Goal: Transaction & Acquisition: Download file/media

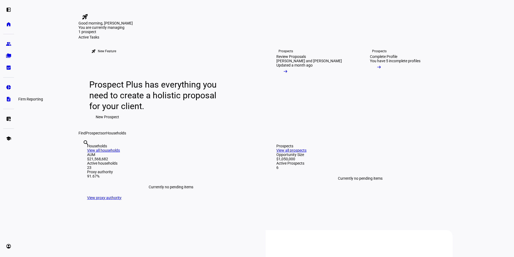
click at [6, 103] on link "description Firm Reporting" at bounding box center [8, 99] width 11 height 11
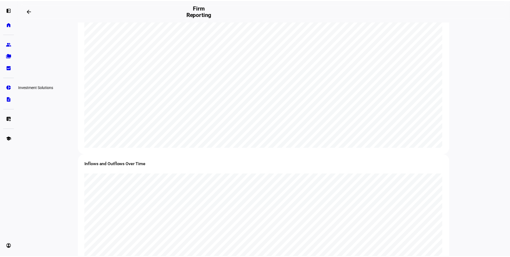
scroll to position [501, 0]
click at [7, 69] on eth-mat-symbol "bid_landscape" at bounding box center [8, 67] width 5 height 5
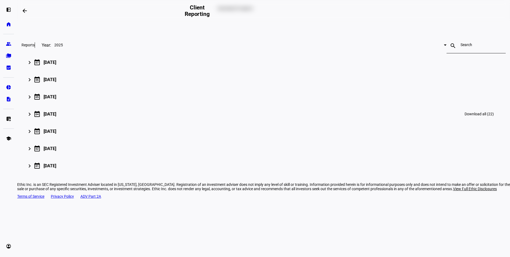
scroll to position [51, 0]
click at [63, 47] on span "2025" at bounding box center [58, 45] width 9 height 4
click at [161, 75] on div at bounding box center [255, 128] width 510 height 257
click at [63, 47] on span "2025" at bounding box center [58, 45] width 9 height 4
click at [202, 66] on div at bounding box center [255, 128] width 510 height 257
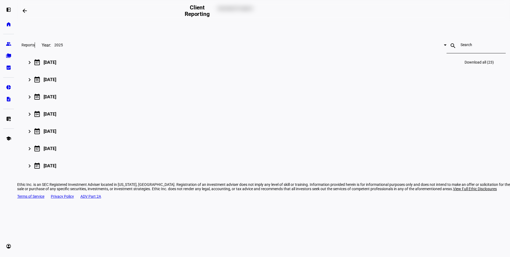
click at [56, 65] on div "[DATE]" at bounding box center [50, 62] width 13 height 5
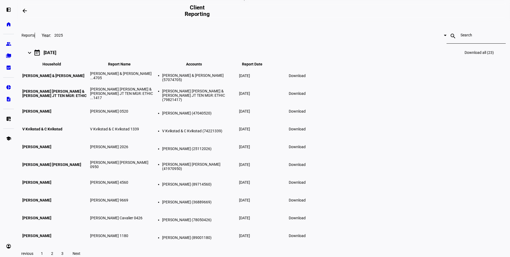
click at [306, 78] on span "Download" at bounding box center [297, 75] width 17 height 4
click at [486, 189] on div "close Get all reports for [DATE] in a single file Download 23 reports Reports Y…" at bounding box center [263, 170] width 493 height 399
click at [306, 95] on span "Download" at bounding box center [297, 93] width 17 height 4
click at [456, 205] on div "close Get all reports for [DATE] in a single file Download 23 reports Reports Y…" at bounding box center [263, 170] width 493 height 399
click at [306, 113] on span "Download" at bounding box center [297, 111] width 17 height 4
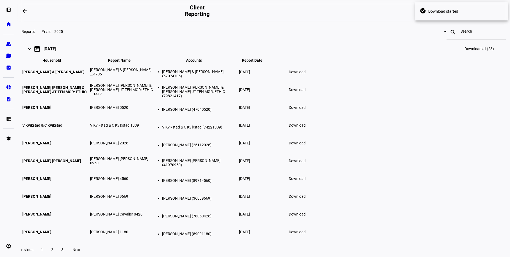
scroll to position [105, 0]
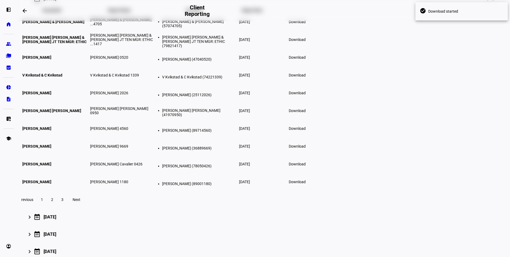
click at [469, 200] on div "close Get all reports for [DATE] in a single file Download 23 reports Reports Y…" at bounding box center [263, 116] width 493 height 399
click at [306, 77] on span "Download" at bounding box center [297, 75] width 17 height 4
click at [479, 211] on div "close Get all reports for [DATE] in a single file Download 23 reports Reports Y…" at bounding box center [263, 116] width 493 height 399
click at [306, 95] on span "Download" at bounding box center [297, 93] width 17 height 4
click at [456, 205] on div "close Get all reports for [DATE] in a single file Download 23 reports Reports Y…" at bounding box center [263, 116] width 493 height 399
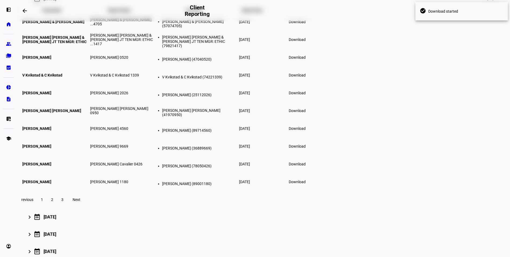
click at [309, 117] on span at bounding box center [297, 110] width 23 height 13
click at [464, 222] on div "close Get all reports for [DATE] in a single file Download 23 reports Reports Y…" at bounding box center [263, 116] width 493 height 399
click at [306, 130] on span "Download" at bounding box center [297, 128] width 17 height 4
drag, startPoint x: 462, startPoint y: 217, endPoint x: 457, endPoint y: 211, distance: 7.6
click at [462, 217] on div "close Get all reports for [DATE] in a single file Download 23 reports Reports Y…" at bounding box center [263, 116] width 493 height 399
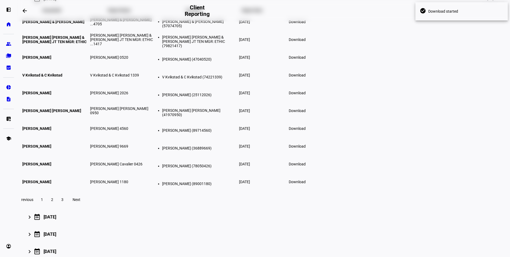
click at [306, 148] on span "Download" at bounding box center [297, 146] width 17 height 4
click at [460, 213] on div "close Get all reports for [DATE] in a single file Download 23 reports Reports Y…" at bounding box center [263, 116] width 493 height 399
click at [306, 166] on span "Download" at bounding box center [297, 164] width 17 height 4
click at [456, 222] on div "close Get all reports for [DATE] in a single file Download 23 reports Reports Y…" at bounding box center [263, 116] width 493 height 399
click at [306, 184] on span "Download" at bounding box center [297, 181] width 17 height 4
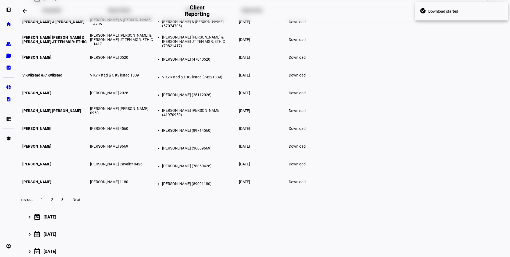
click at [464, 225] on div "close Get all reports for [DATE] in a single file Download 23 reports Reports Y…" at bounding box center [263, 116] width 493 height 399
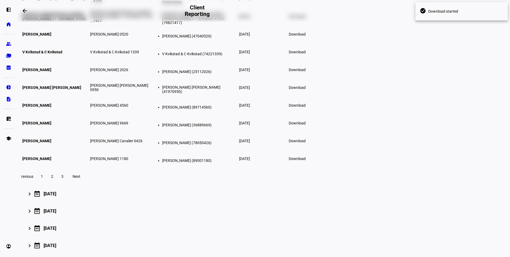
scroll to position [158, 0]
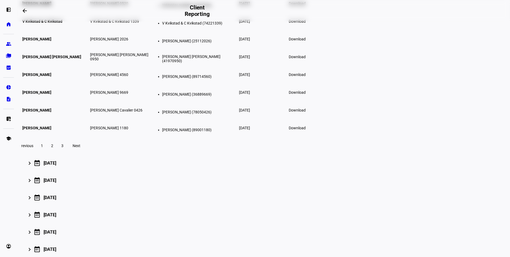
click at [53, 148] on span "2" at bounding box center [52, 145] width 2 height 4
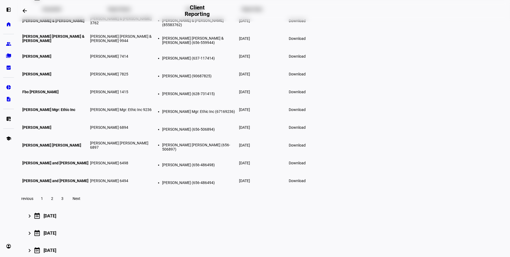
scroll to position [105, 0]
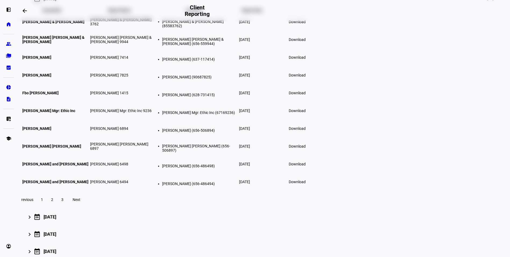
click at [306, 24] on span "Download" at bounding box center [297, 22] width 17 height 4
click at [306, 42] on span "Download" at bounding box center [297, 39] width 17 height 4
click at [470, 192] on div "close Get all reports for [DATE] in a single file Download 23 reports Reports Y…" at bounding box center [263, 116] width 493 height 399
click at [306, 59] on span "Download" at bounding box center [297, 57] width 17 height 4
click at [482, 179] on div "close Get all reports for [DATE] in a single file Download 23 reports Reports Y…" at bounding box center [263, 116] width 493 height 399
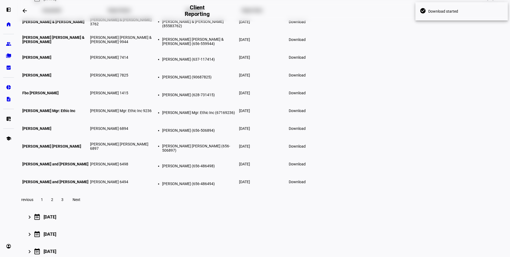
click at [306, 77] on span "Download" at bounding box center [297, 75] width 17 height 4
click at [465, 190] on div "close Get all reports for [DATE] in a single file Download 23 reports Reports Y…" at bounding box center [263, 116] width 493 height 399
click at [306, 95] on span "Download" at bounding box center [297, 93] width 17 height 4
click at [456, 215] on div "close Get all reports for [DATE] in a single file Download 23 reports Reports Y…" at bounding box center [263, 116] width 493 height 399
click at [306, 113] on span "Download" at bounding box center [297, 110] width 17 height 4
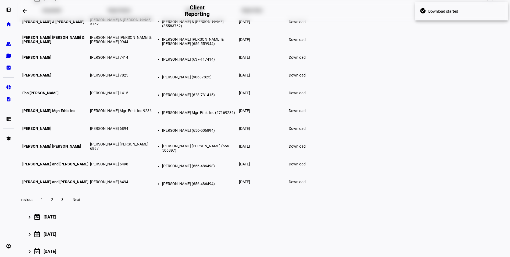
click at [452, 210] on div "close Get all reports for [DATE] in a single file Download 23 reports Reports Y…" at bounding box center [263, 116] width 493 height 399
click at [306, 130] on span "Download" at bounding box center [297, 128] width 17 height 4
drag, startPoint x: 465, startPoint y: 218, endPoint x: 463, endPoint y: 204, distance: 13.6
click at [465, 218] on div "close Get all reports for [DATE] in a single file Download 23 reports Reports Y…" at bounding box center [263, 116] width 493 height 399
click at [306, 148] on span "Download" at bounding box center [297, 146] width 17 height 4
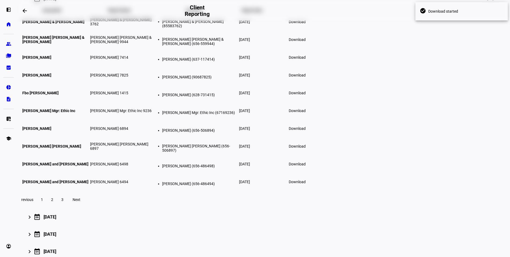
click at [471, 213] on div "close Get all reports for [DATE] in a single file Download 23 reports Reports Y…" at bounding box center [263, 116] width 493 height 399
click at [306, 166] on span "Download" at bounding box center [297, 164] width 17 height 4
click at [464, 215] on div "close Get all reports for [DATE] in a single file Download 23 reports Reports Y…" at bounding box center [263, 116] width 493 height 399
click at [306, 184] on span "Download" at bounding box center [297, 181] width 17 height 4
click at [452, 216] on div "close Get all reports for [DATE] in a single file Download 23 reports Reports Y…" at bounding box center [263, 116] width 493 height 399
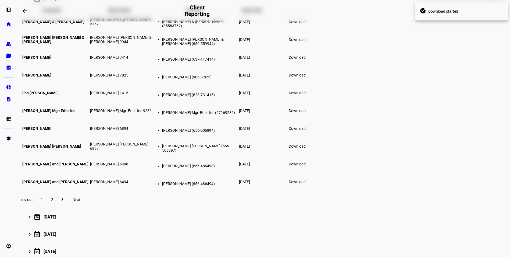
click at [67, 205] on button "3" at bounding box center [63, 199] width 10 height 11
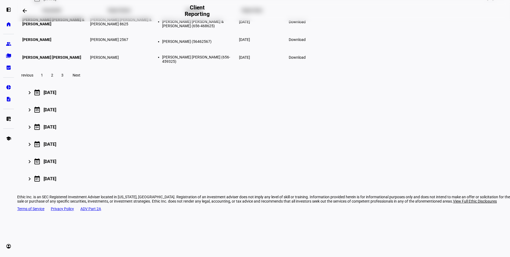
click at [306, 24] on span "Download" at bounding box center [297, 22] width 17 height 4
click at [466, 191] on div "close Get all reports for [DATE] in a single file Download 23 reports Reports Y…" at bounding box center [263, 54] width 493 height 274
click at [306, 42] on span "Download" at bounding box center [297, 39] width 17 height 4
click at [464, 191] on div "close Get all reports for [DATE] in a single file Download 23 reports Reports Y…" at bounding box center [263, 54] width 493 height 274
click at [306, 59] on span "Download" at bounding box center [297, 57] width 17 height 4
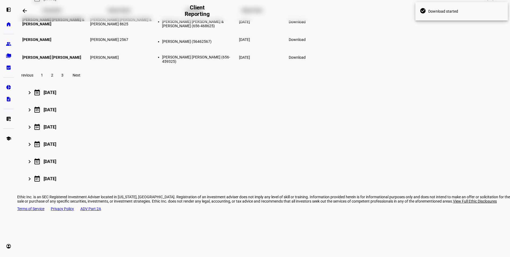
click at [476, 181] on div "close Get all reports for [DATE] in a single file Download 23 reports Reports Y…" at bounding box center [263, 54] width 493 height 274
click at [499, 0] on div "check_circle Download started" at bounding box center [461, 11] width 97 height 23
